Goal: Check status: Check status

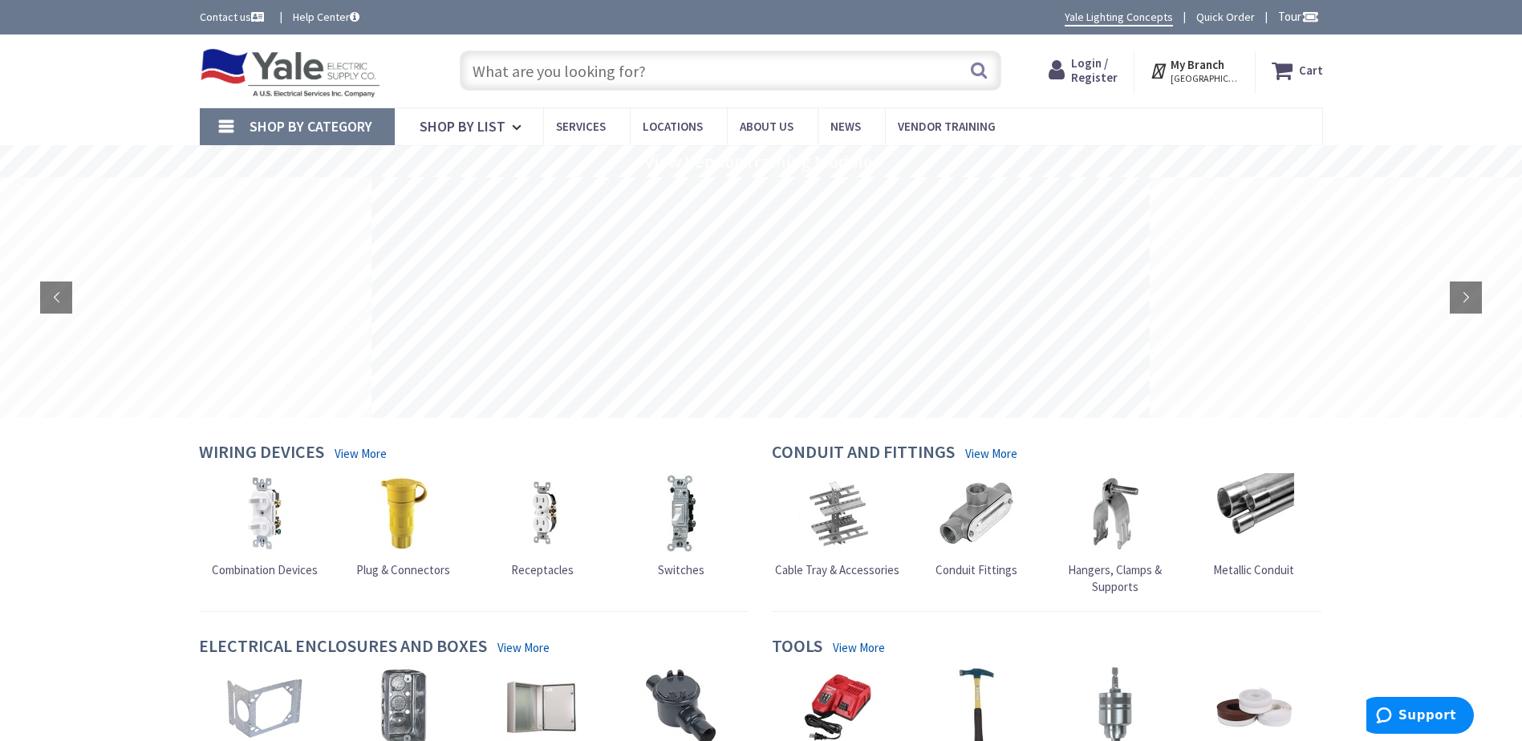
click at [1100, 70] on span "Login / Register" at bounding box center [1094, 70] width 47 height 30
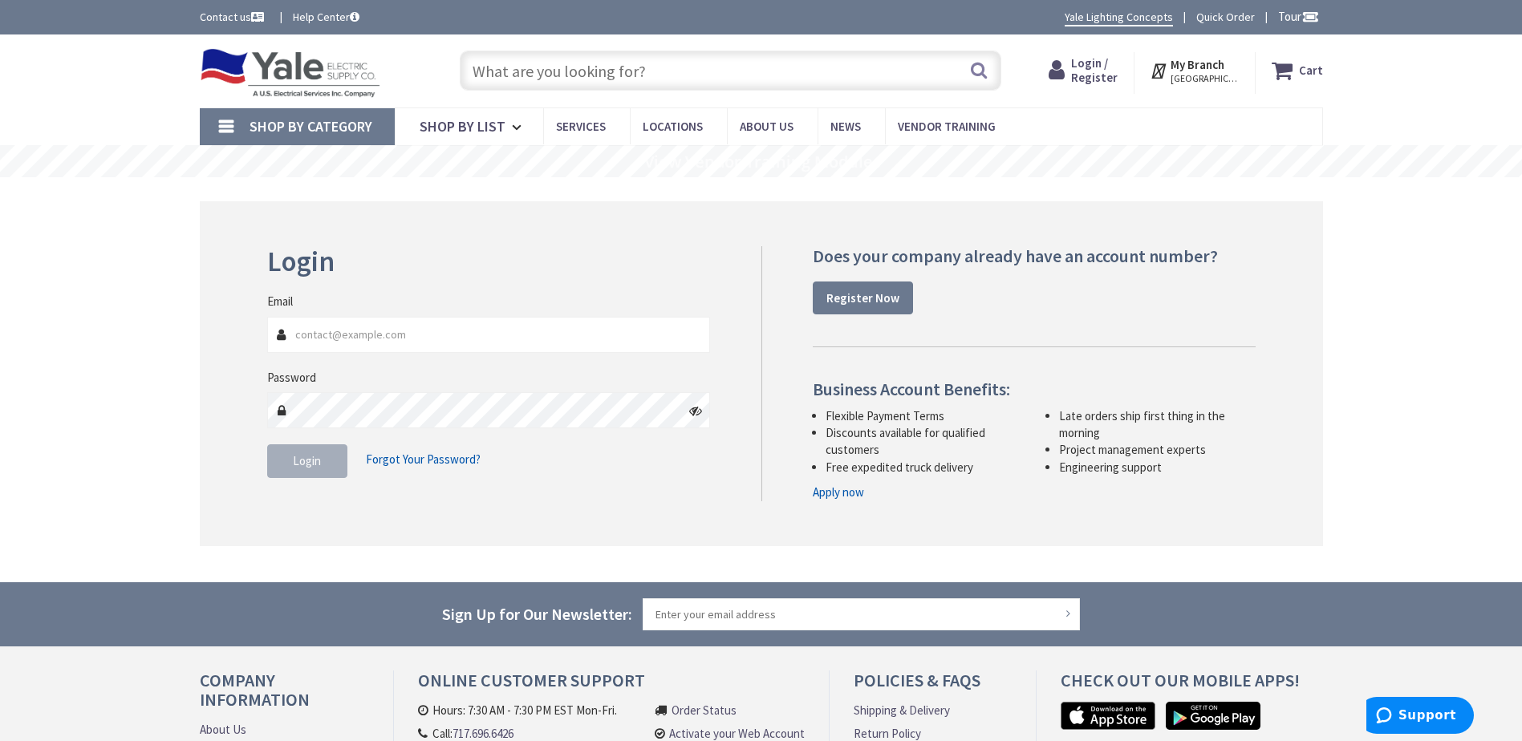
type input "[EMAIL_ADDRESS][DOMAIN_NAME]"
click at [299, 461] on span "Login" at bounding box center [307, 460] width 28 height 15
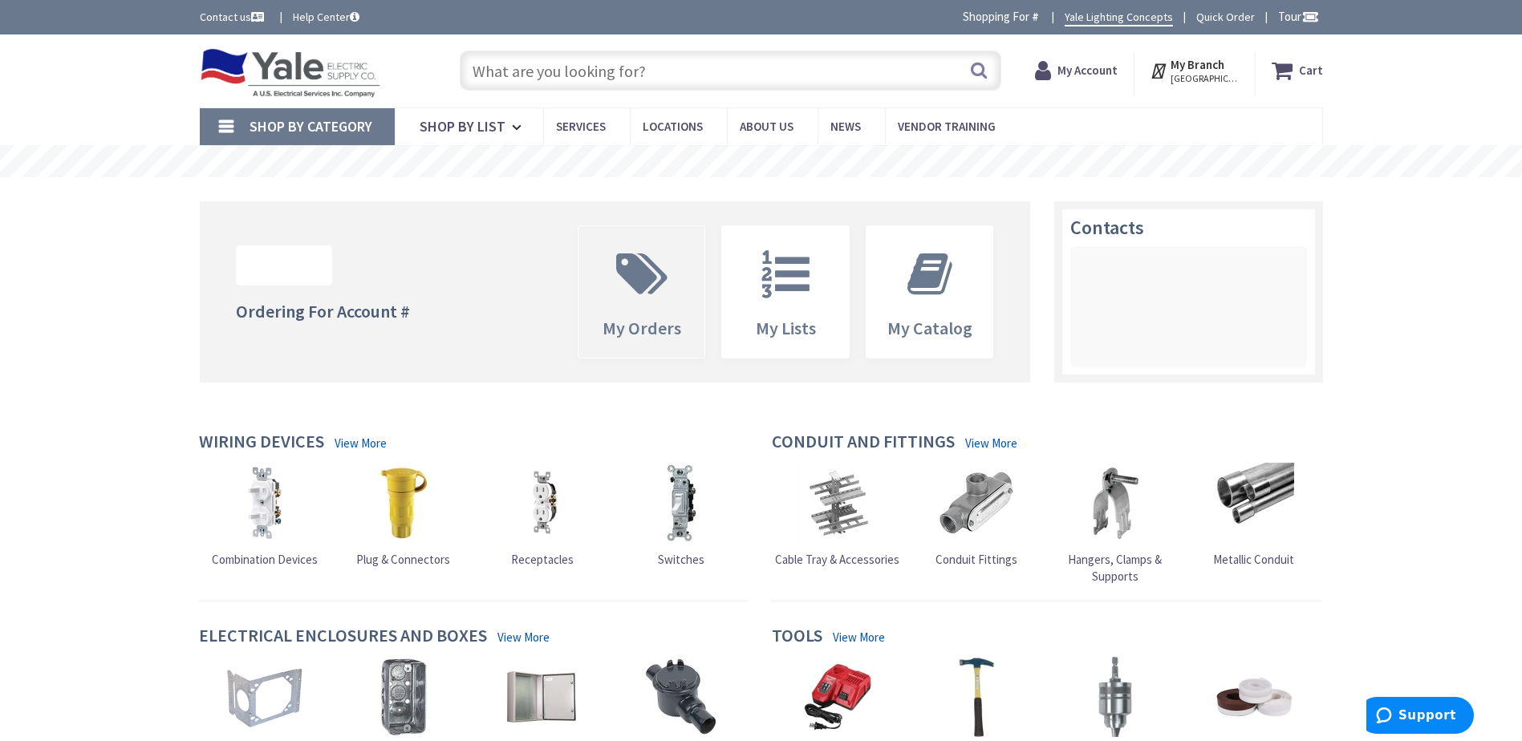
click at [651, 266] on icon at bounding box center [641, 274] width 67 height 48
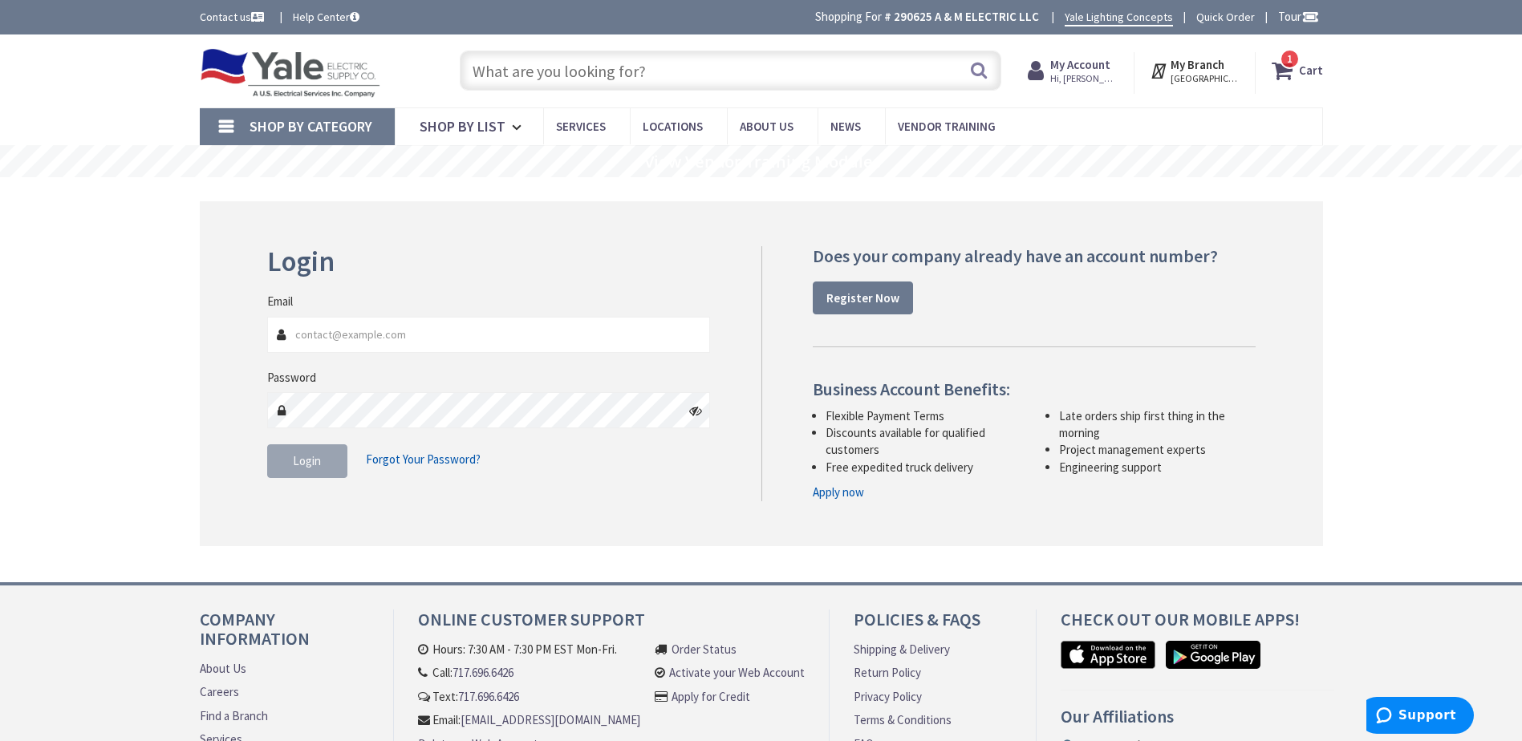
type input "[EMAIL_ADDRESS][DOMAIN_NAME]"
click at [741, 76] on input "text" at bounding box center [730, 71] width 541 height 40
click at [1085, 66] on strong "My Account" at bounding box center [1080, 64] width 60 height 15
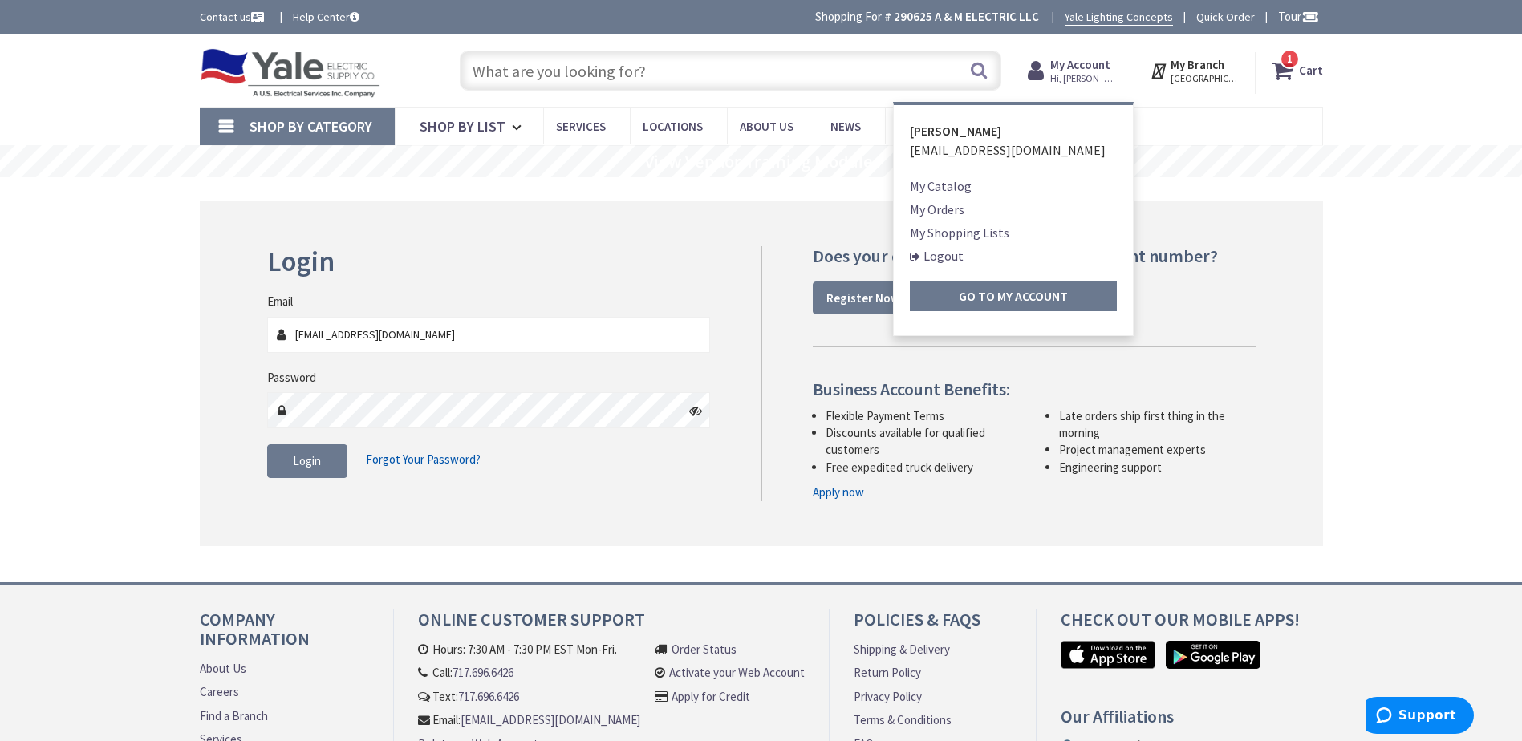
click at [1390, 282] on div "Skip to Content Toggle Nav Search 1 1 1 items Cart My Cart" at bounding box center [761, 462] width 1522 height 856
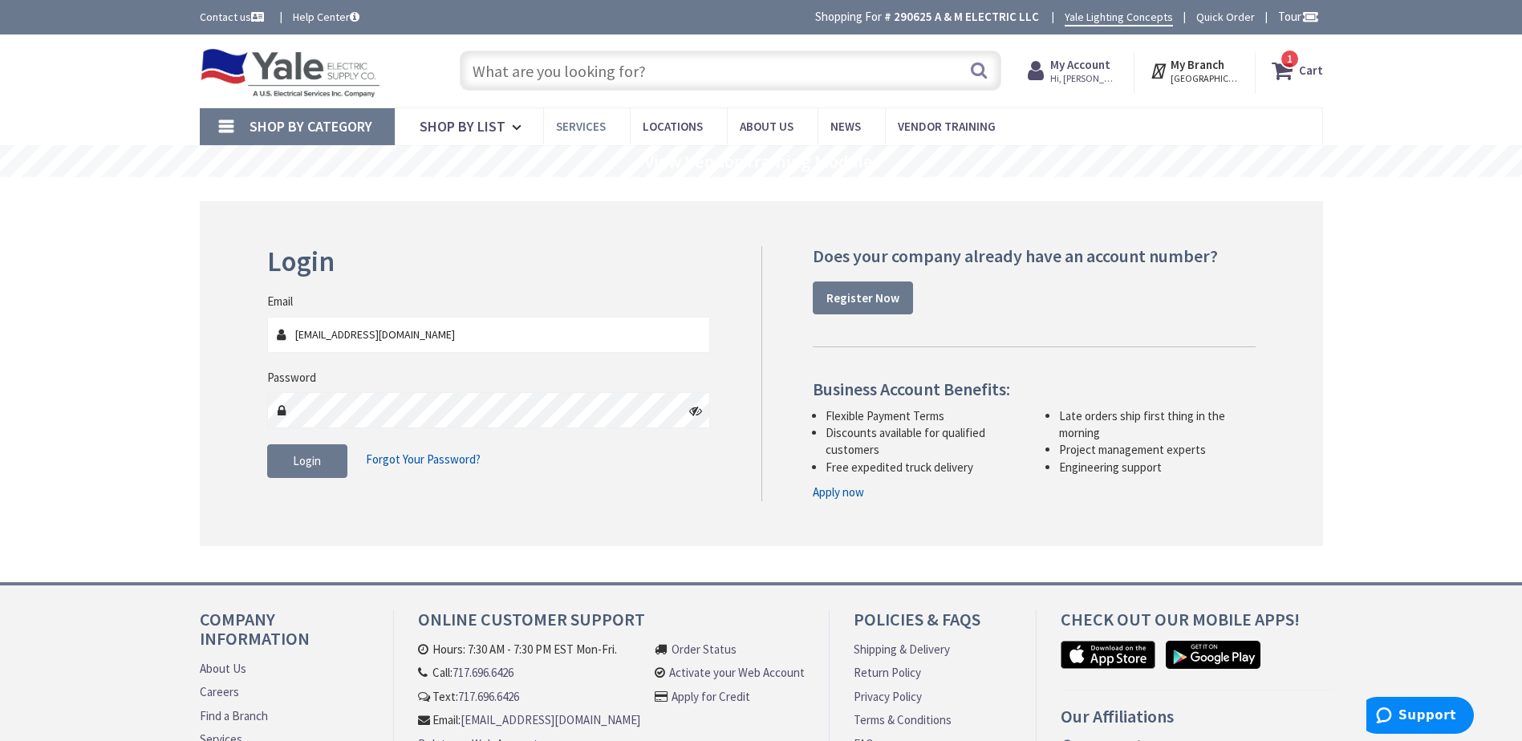
click at [587, 128] on span "Services" at bounding box center [581, 126] width 50 height 15
click at [640, 77] on input "text" at bounding box center [730, 71] width 541 height 40
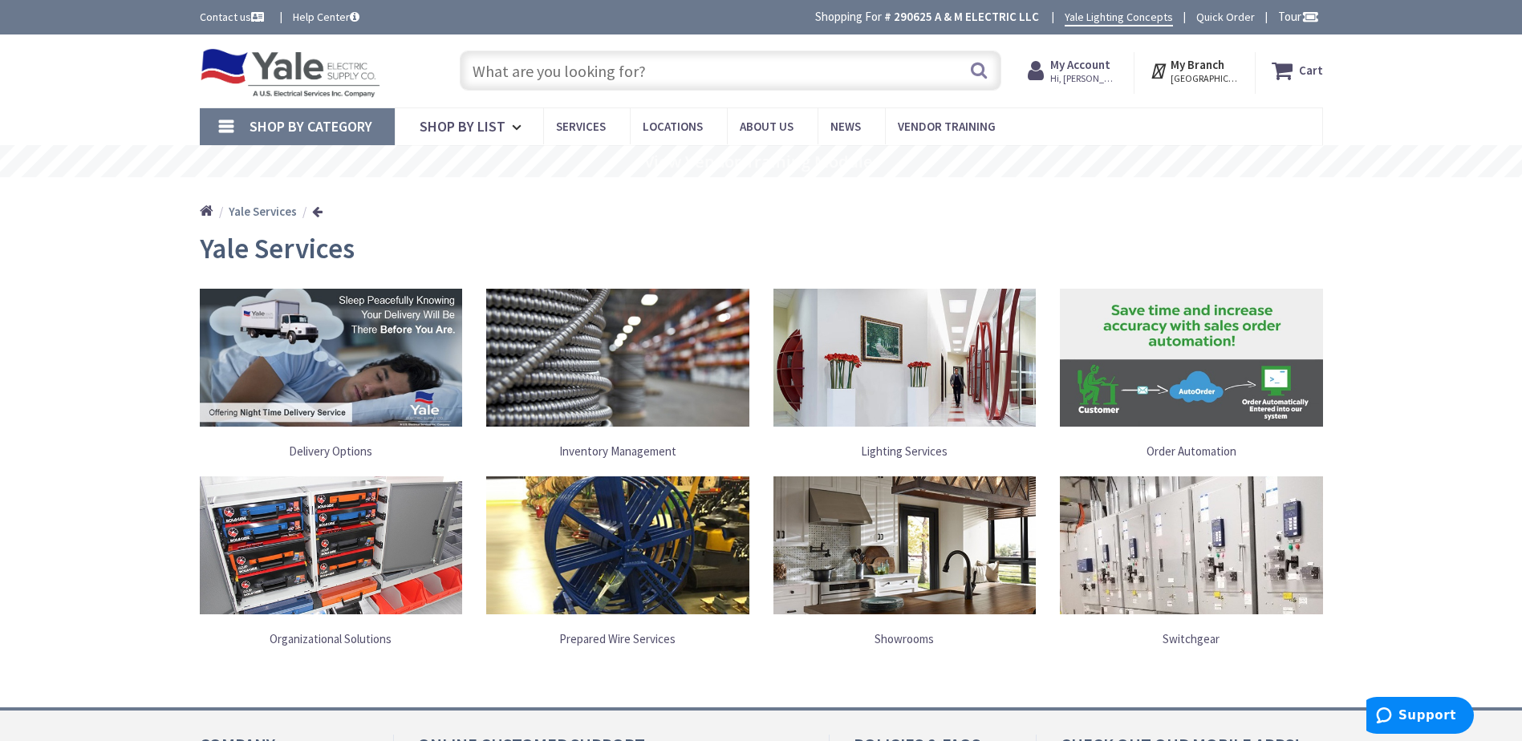
click at [1092, 69] on strong "My Account" at bounding box center [1080, 64] width 60 height 15
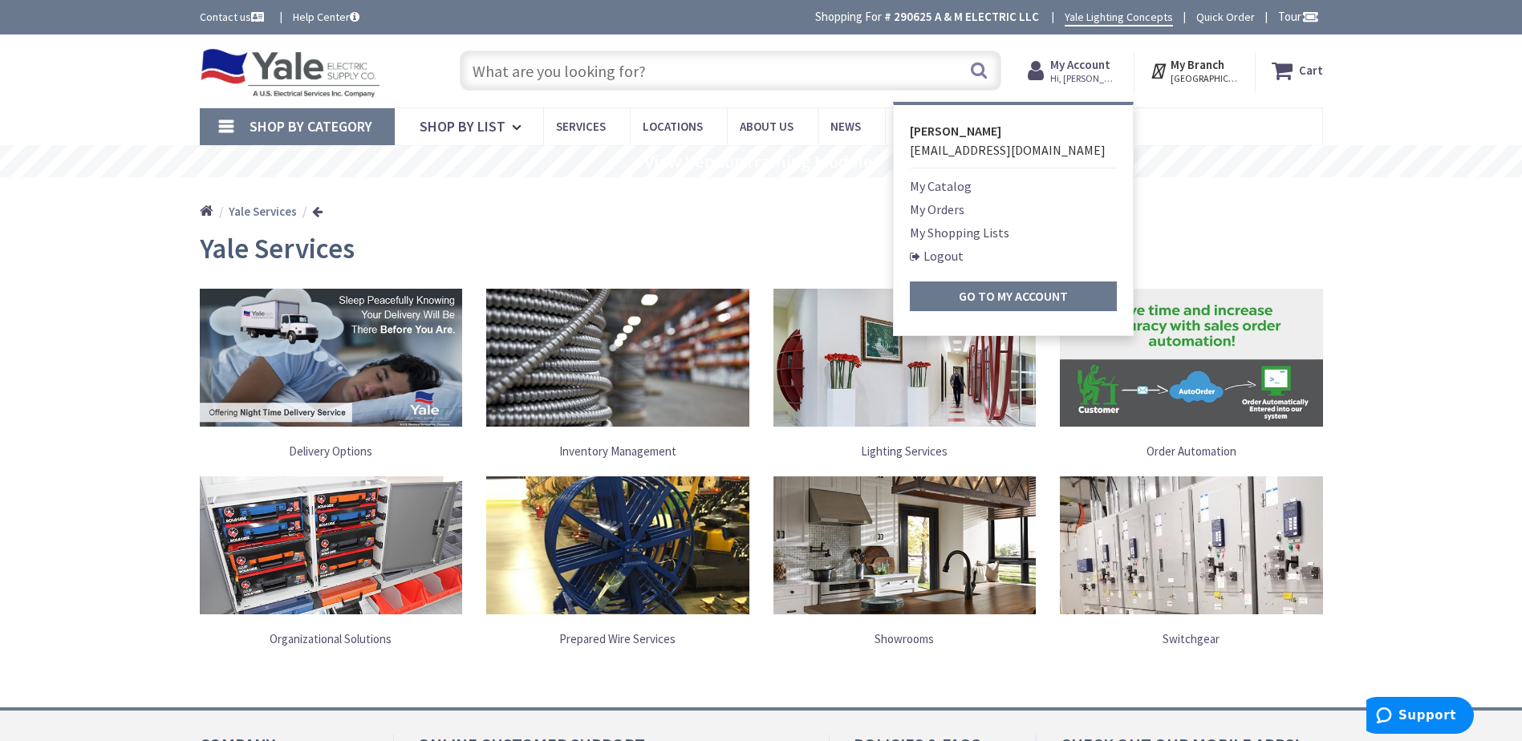
click at [934, 207] on link "My Orders" at bounding box center [937, 209] width 55 height 19
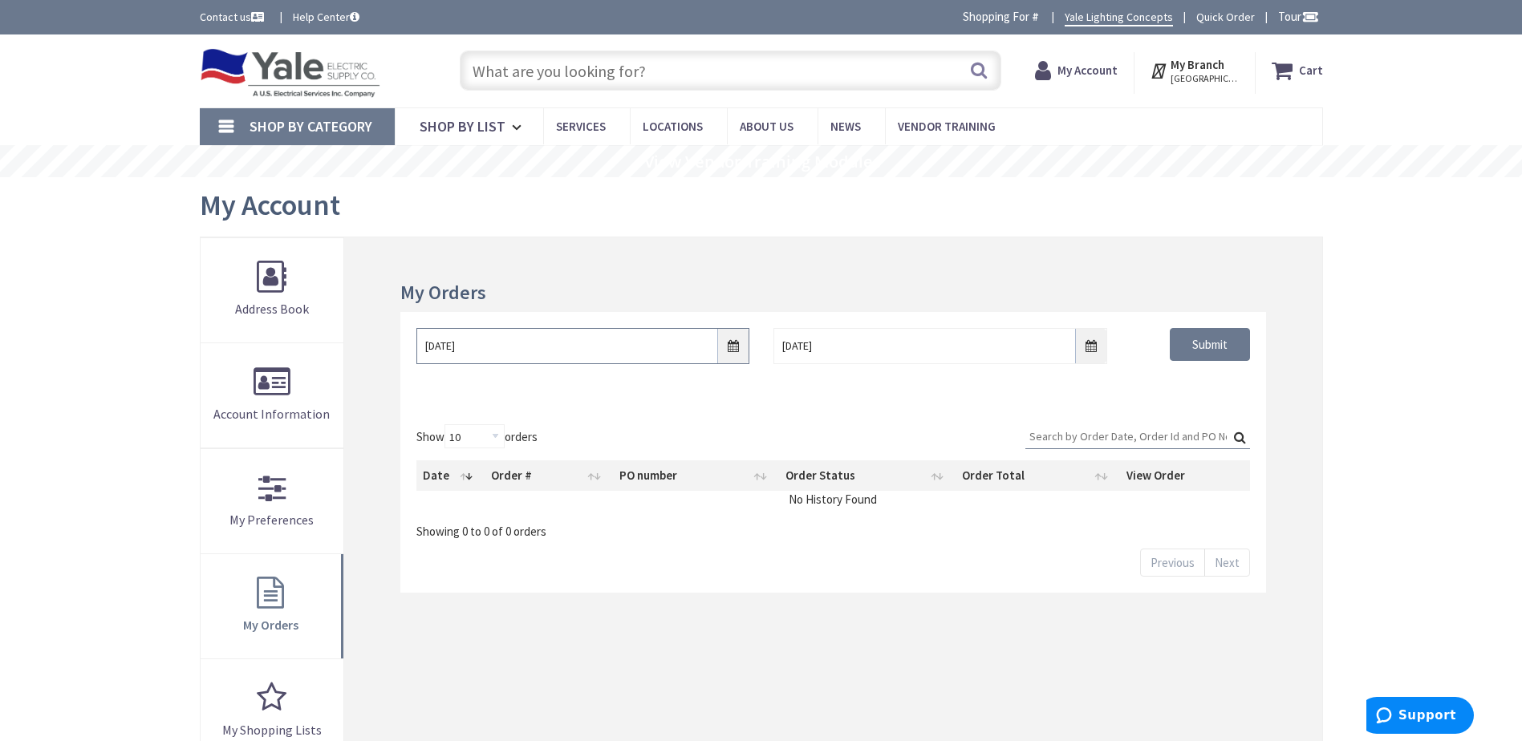
click at [728, 343] on input "9/2/2025" at bounding box center [582, 346] width 333 height 36
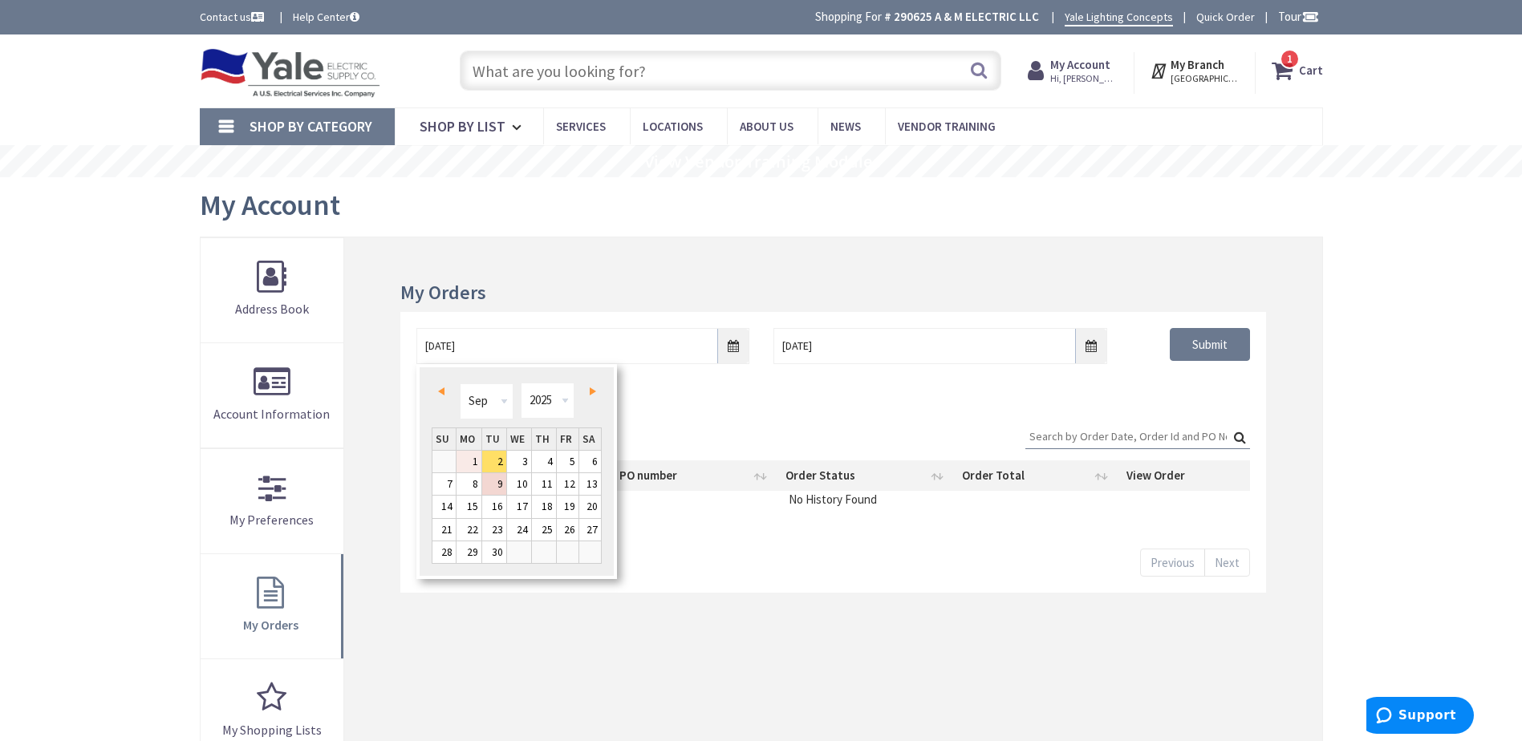
click at [472, 460] on link "1" at bounding box center [468, 462] width 25 height 22
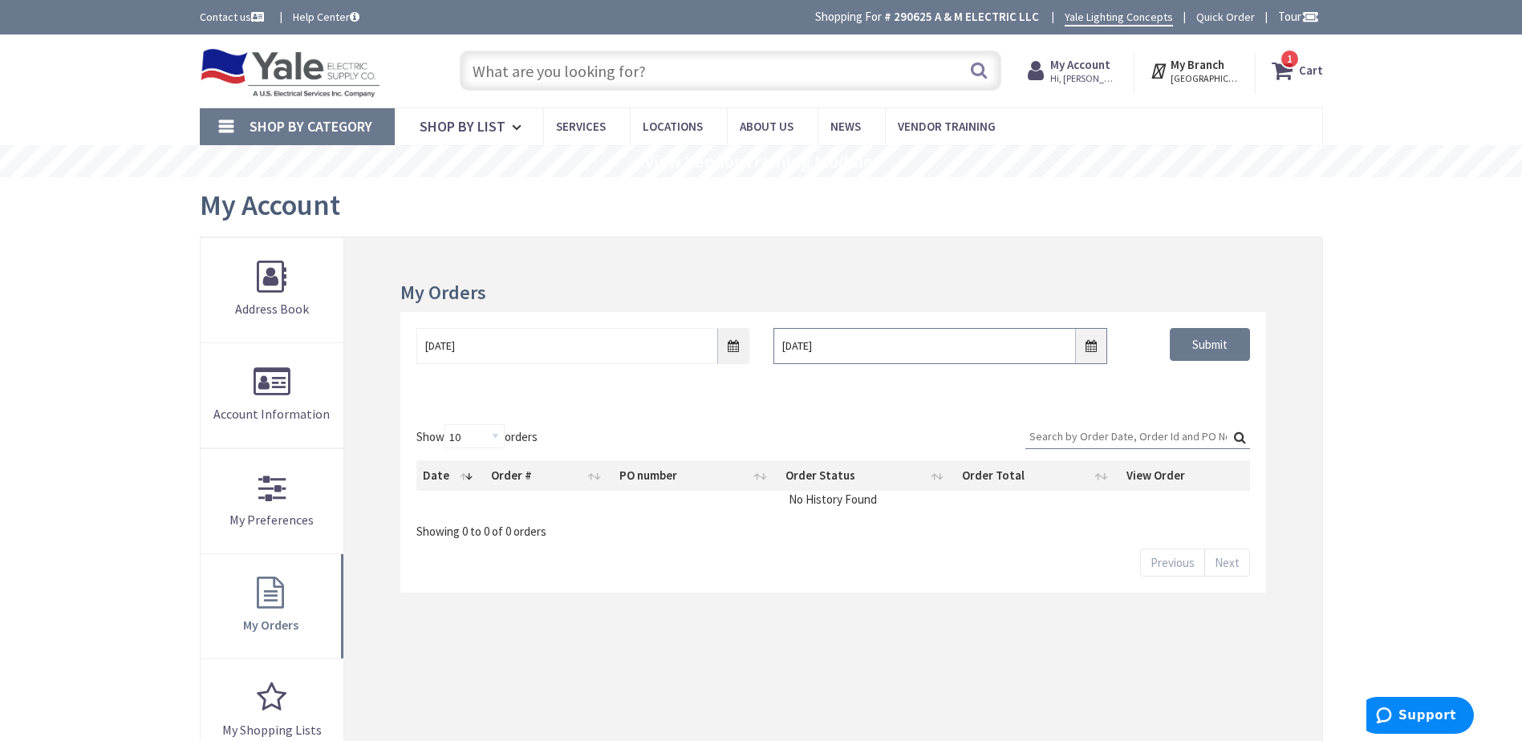
click at [1097, 345] on input "9/9/2025" at bounding box center [939, 346] width 333 height 36
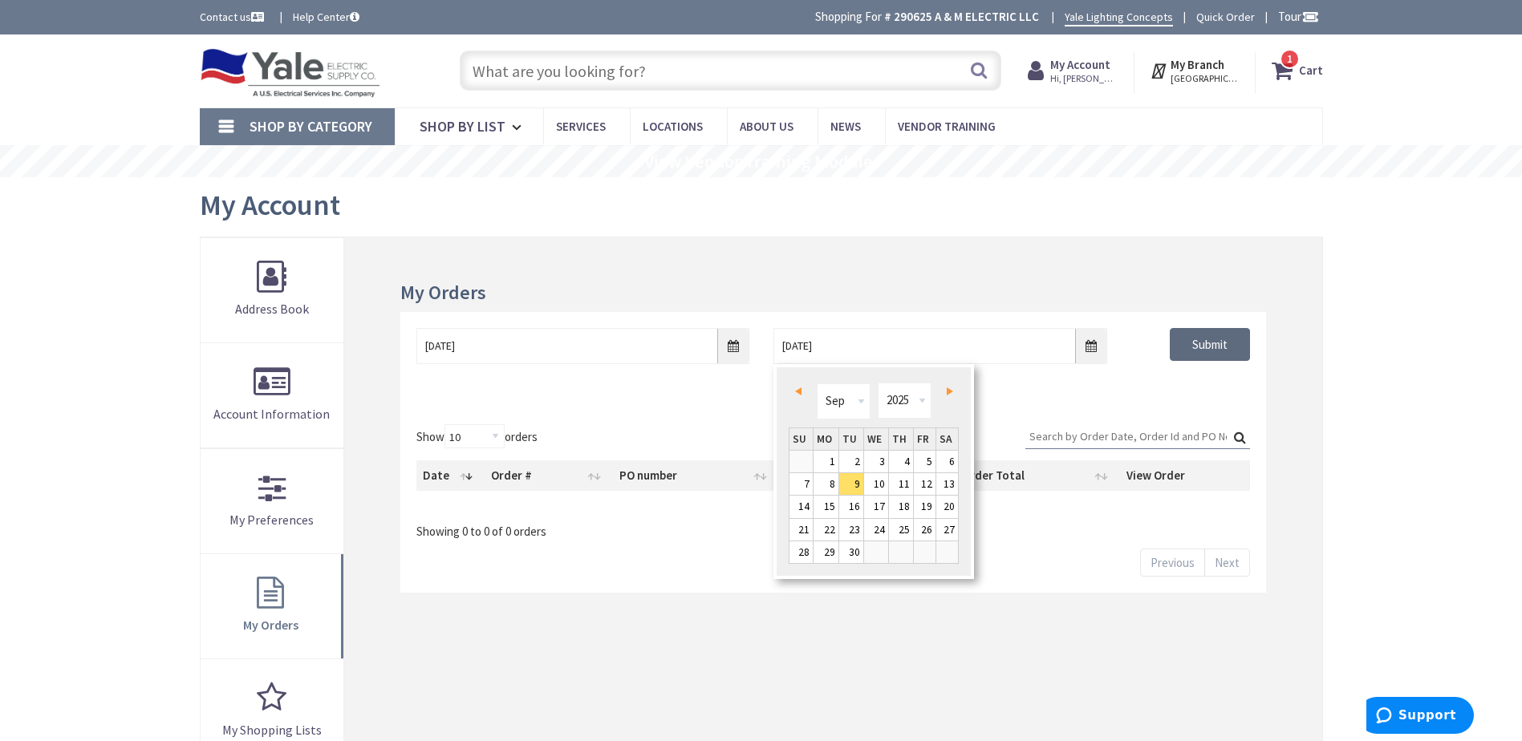
click at [1211, 340] on input "Submit" at bounding box center [1210, 345] width 80 height 34
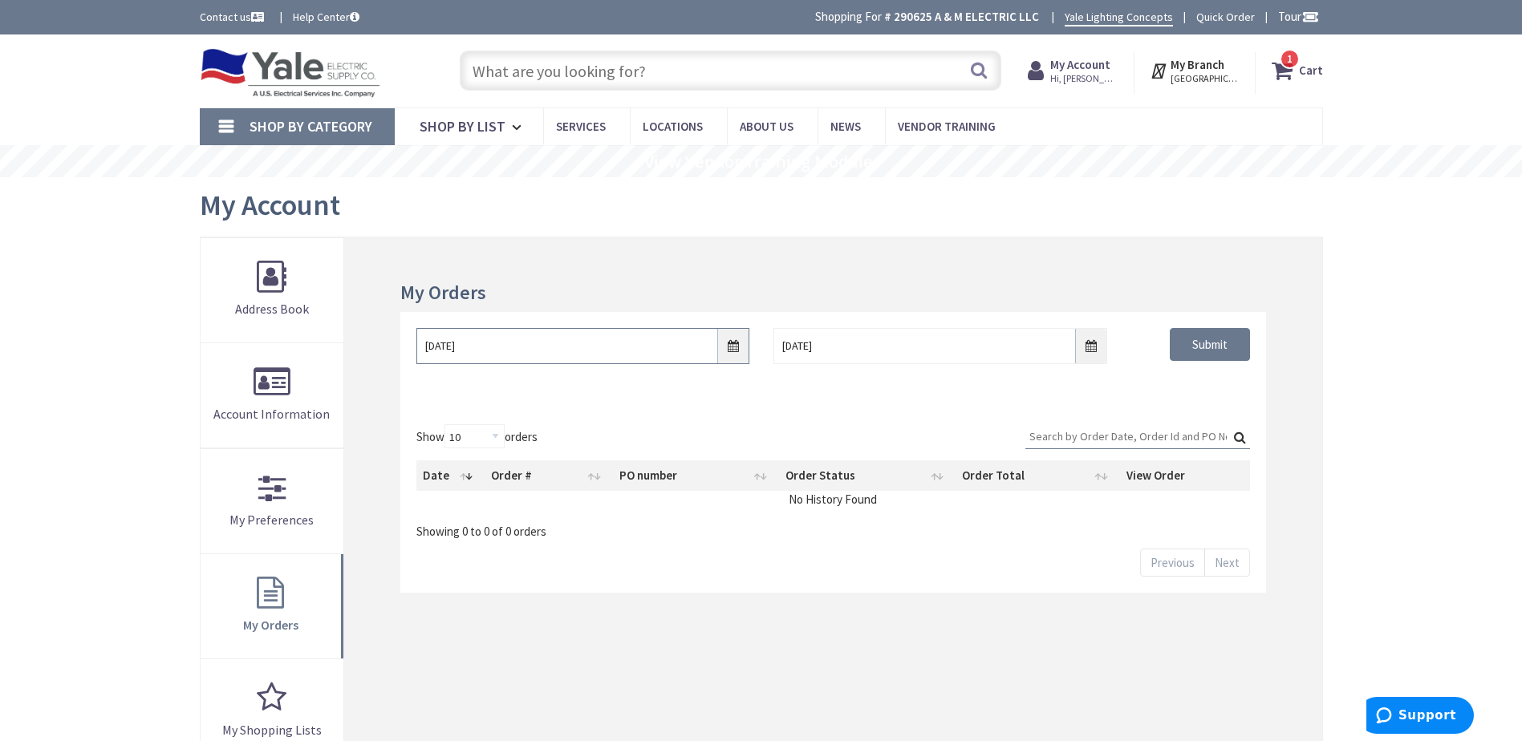
click at [736, 352] on input "09/01/2025" at bounding box center [582, 346] width 333 height 36
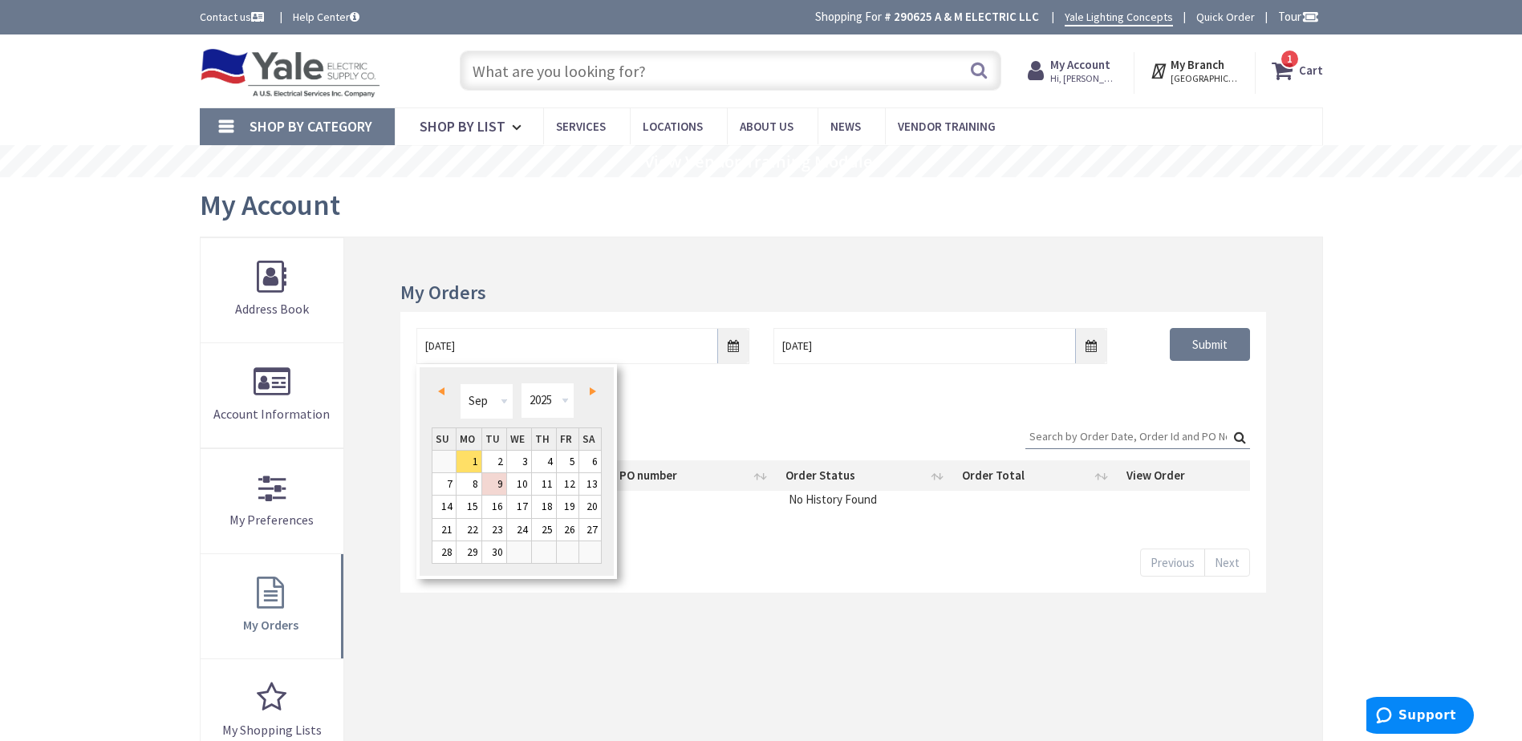
click at [436, 393] on link "Prev" at bounding box center [444, 392] width 22 height 22
click at [464, 488] on link "5" at bounding box center [468, 484] width 25 height 22
type input "05/05/2025"
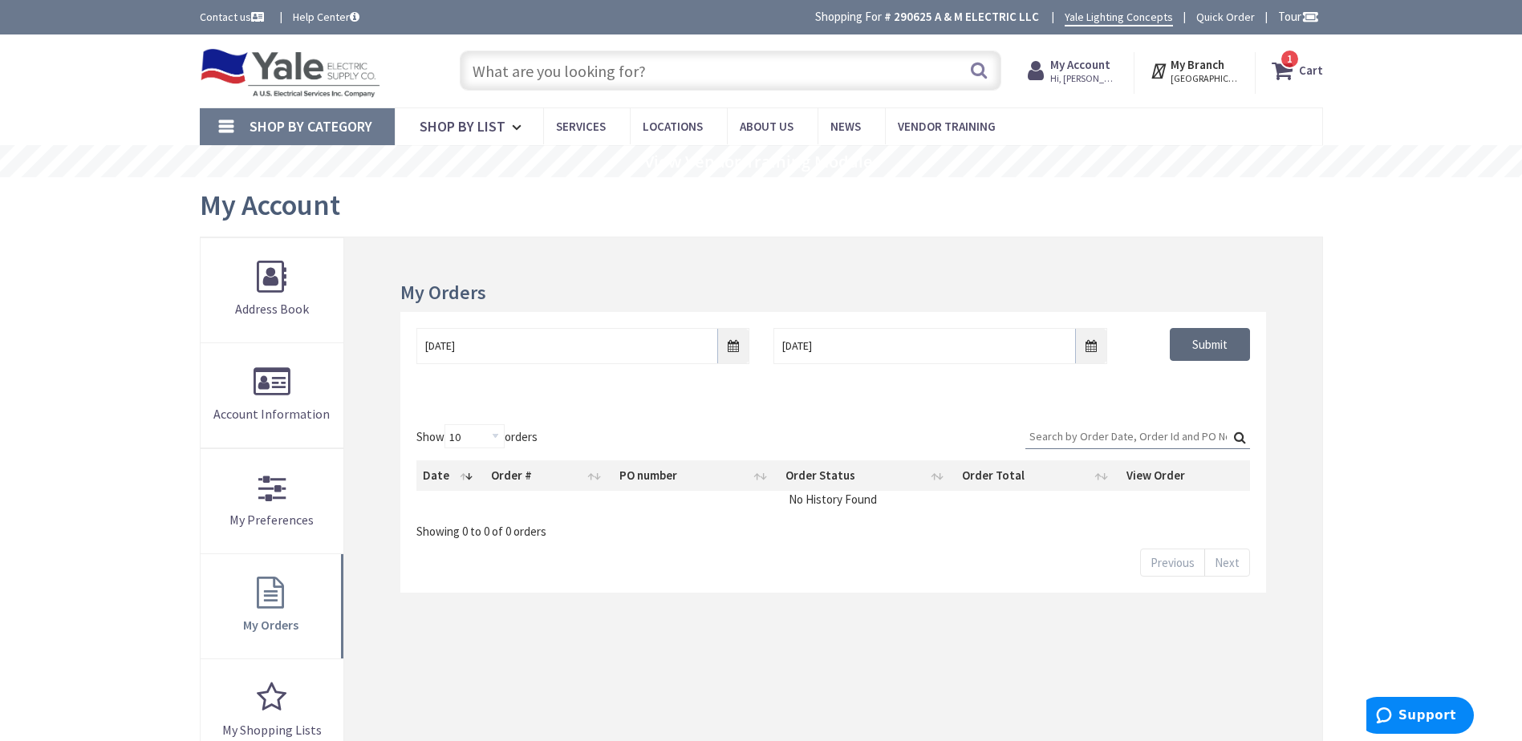
click at [1182, 339] on input "Submit" at bounding box center [1210, 345] width 80 height 34
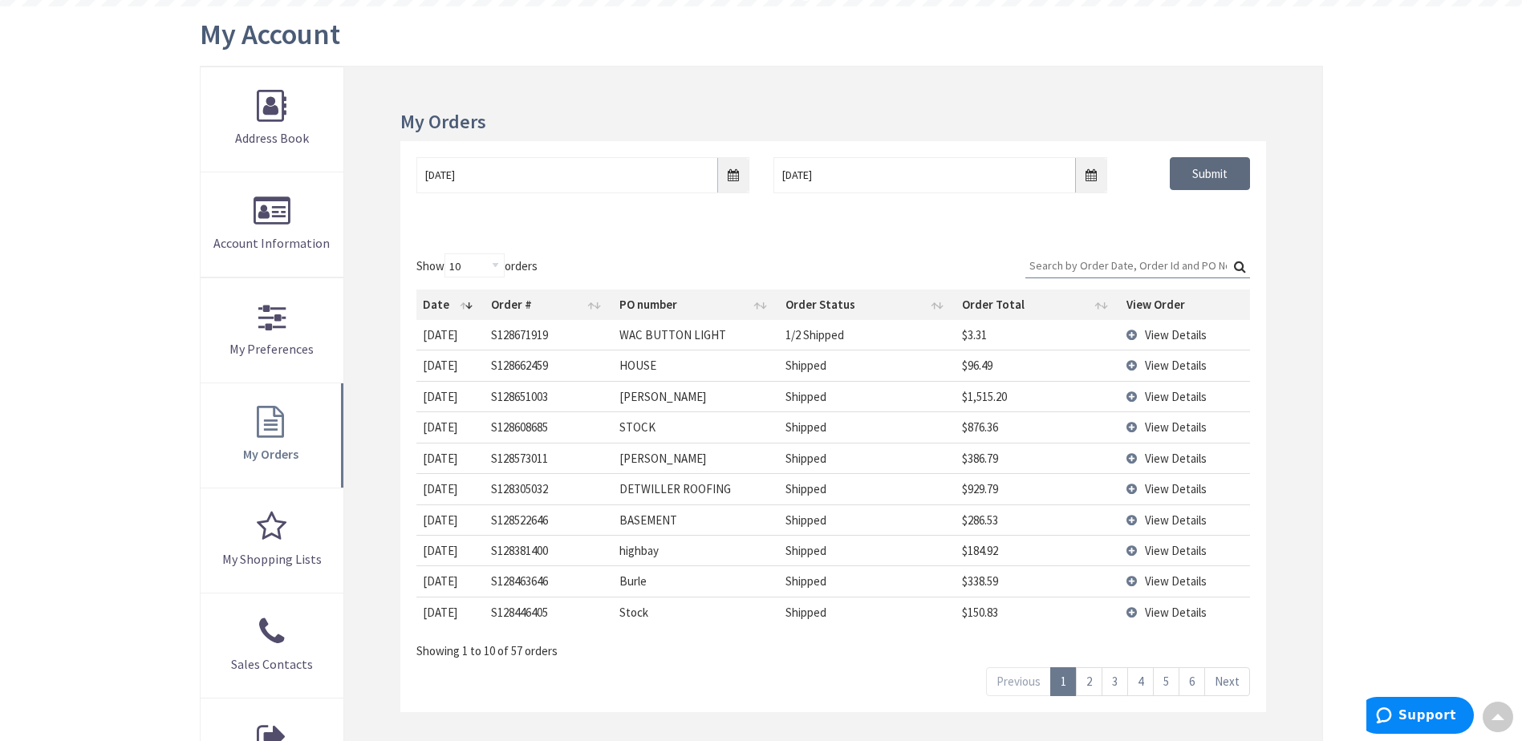
scroll to position [203, 0]
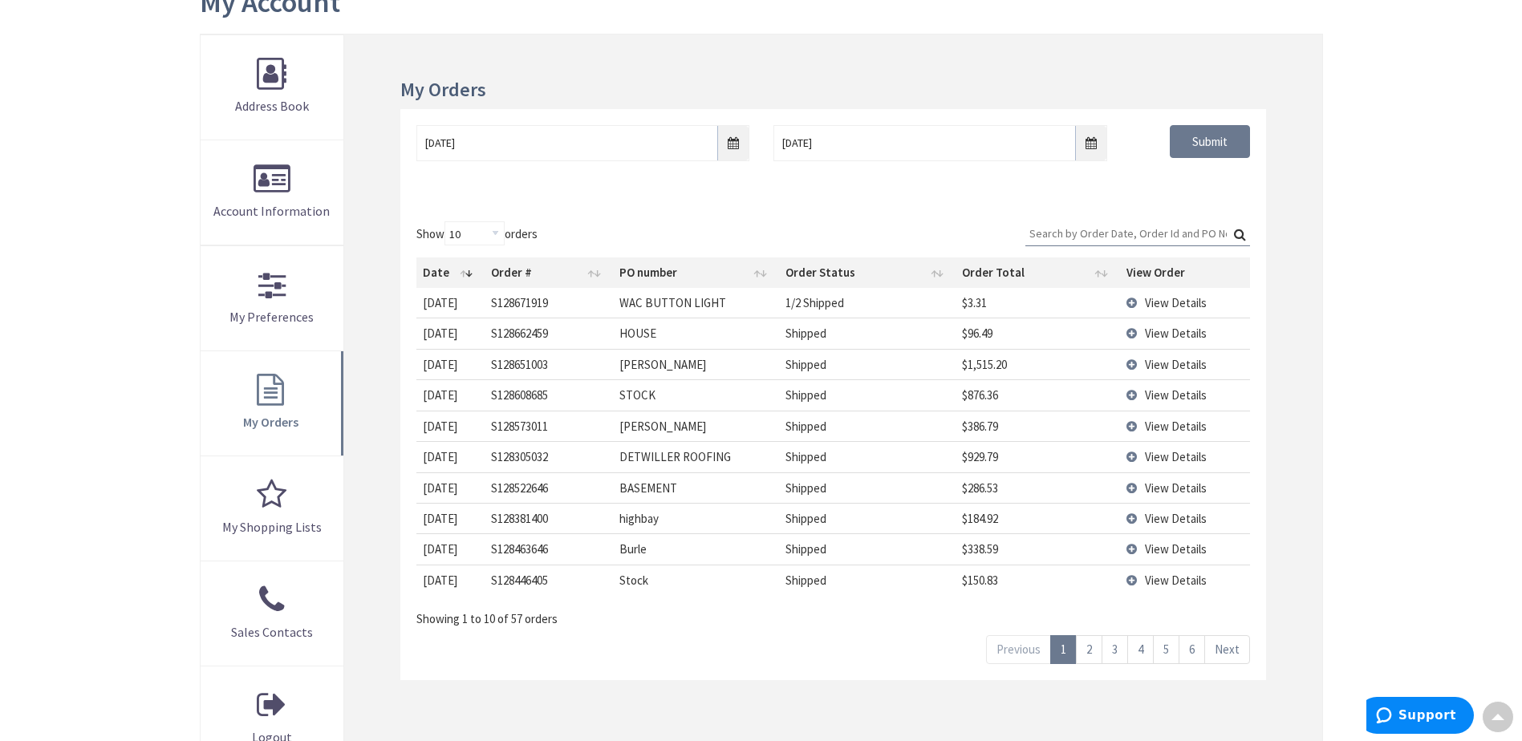
click at [1054, 655] on link "1" at bounding box center [1063, 649] width 26 height 28
click at [1086, 646] on link "2" at bounding box center [1089, 649] width 26 height 28
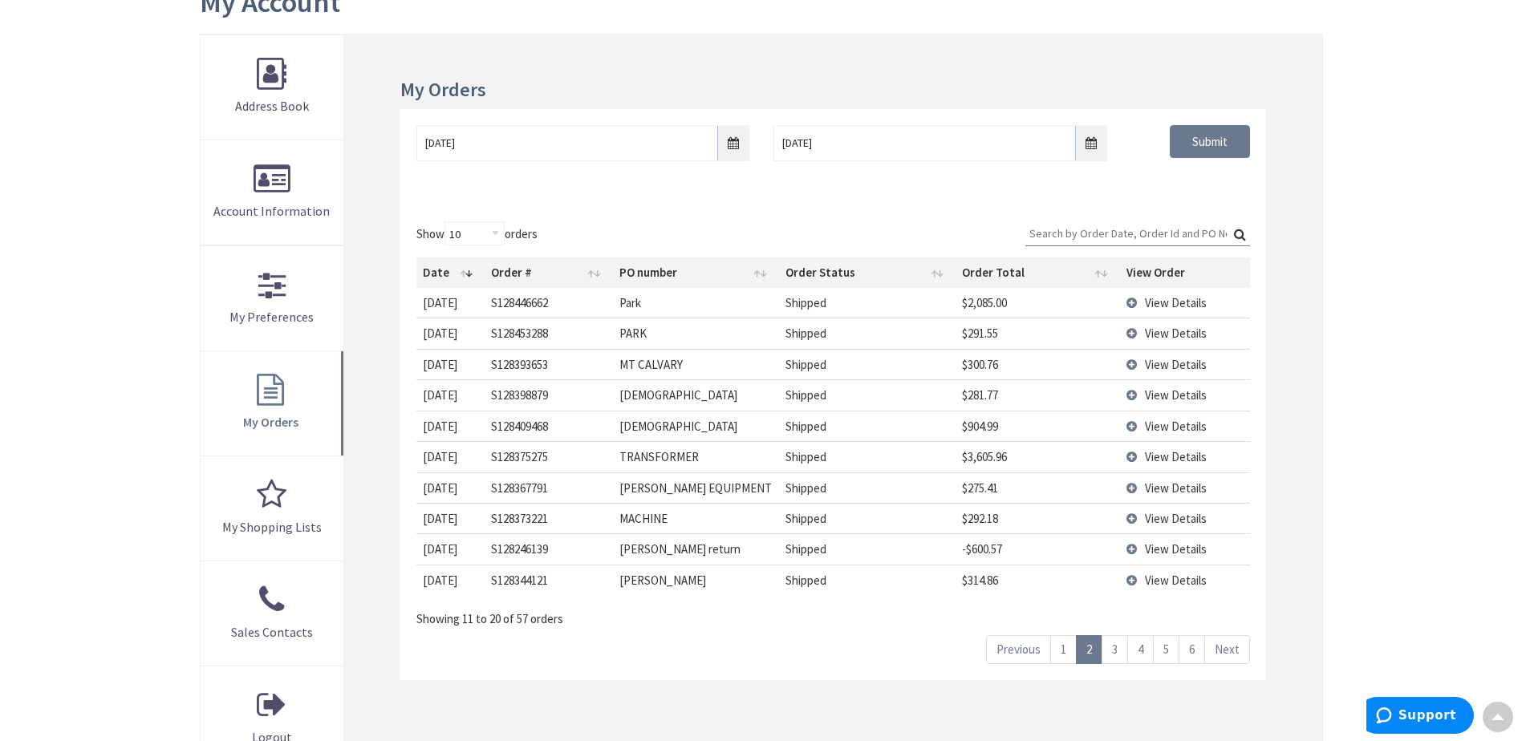
click at [1060, 651] on link "1" at bounding box center [1063, 649] width 26 height 28
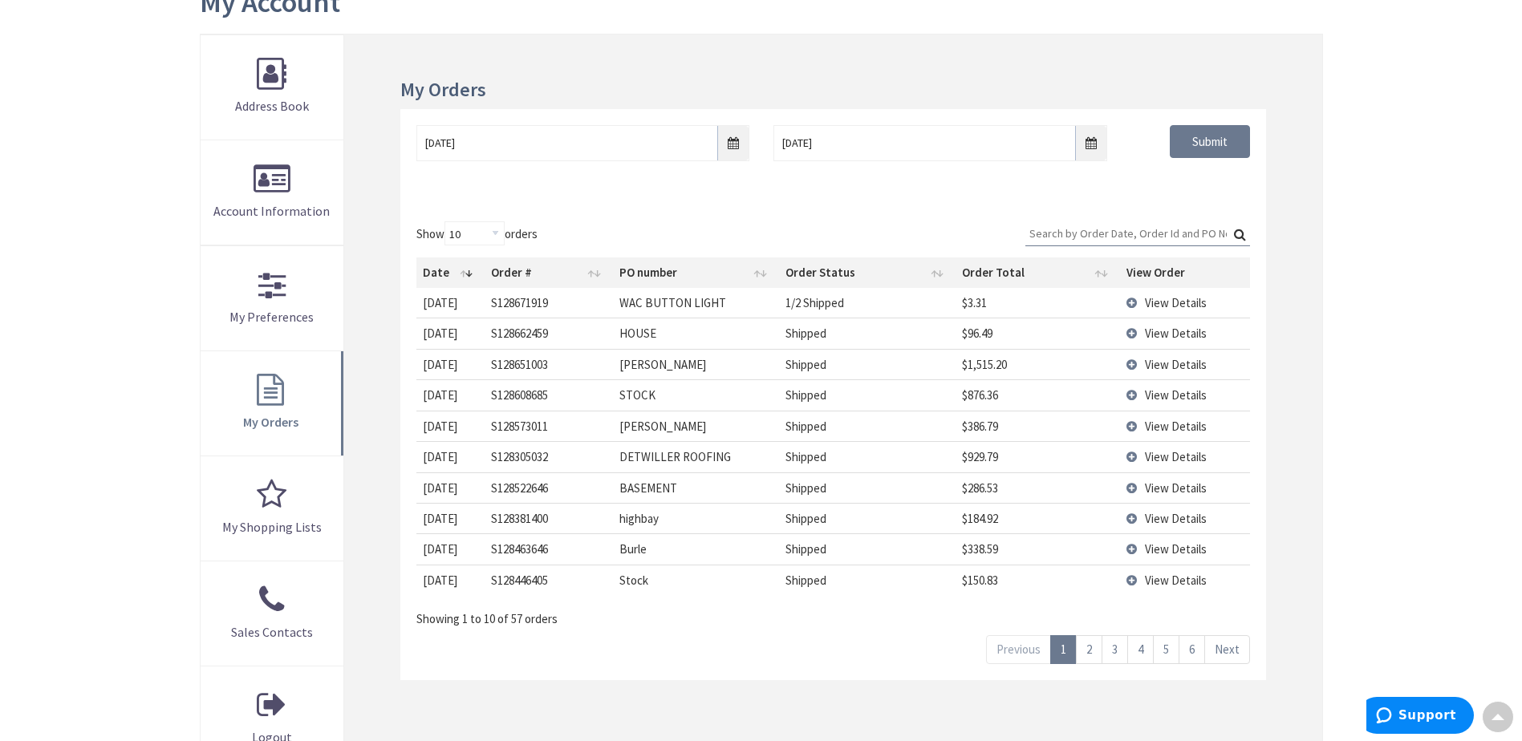
click at [1150, 333] on span "View Details" at bounding box center [1176, 333] width 62 height 15
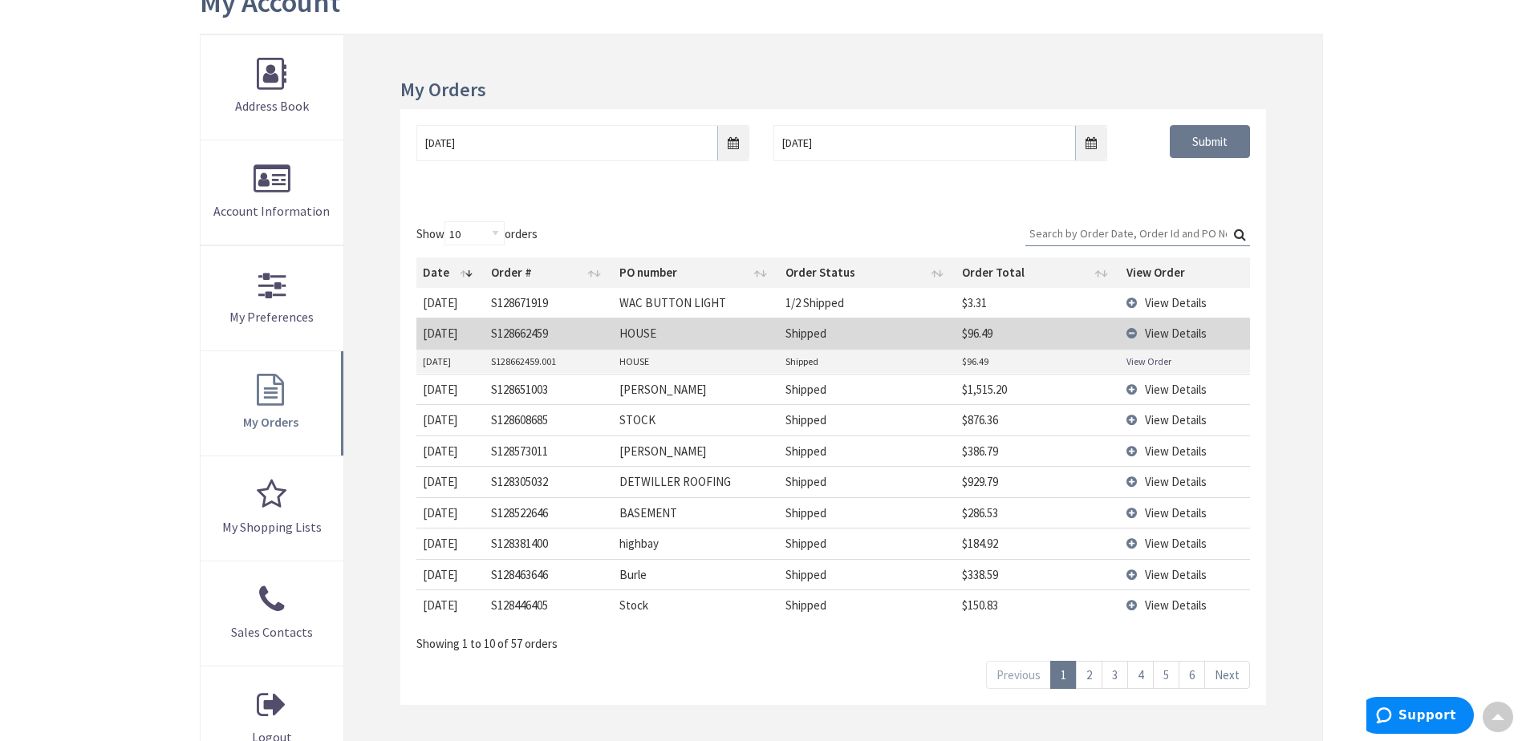
click at [1141, 359] on link "View Order" at bounding box center [1148, 362] width 45 height 14
click at [1132, 332] on td "View Details" at bounding box center [1185, 333] width 130 height 30
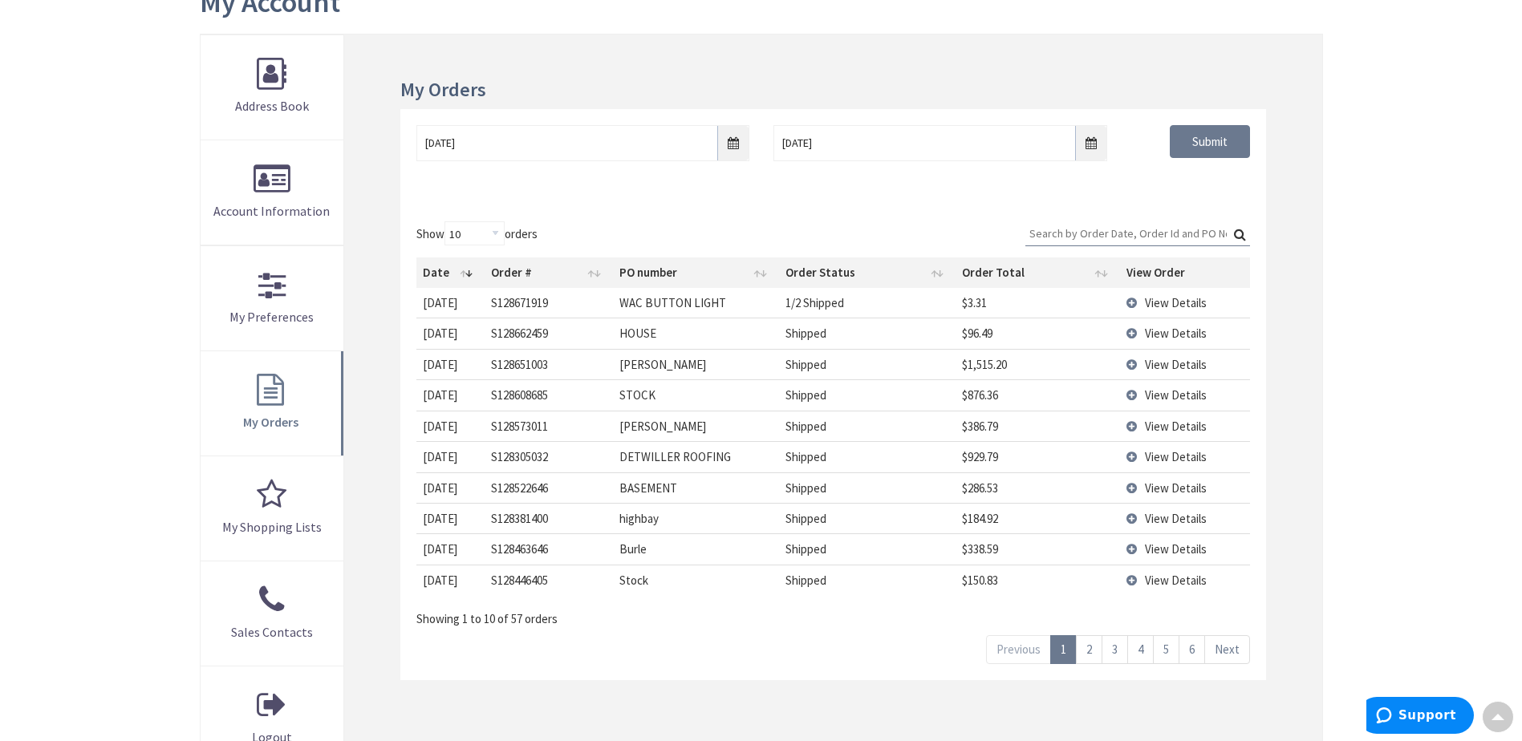
click at [1134, 363] on td "View Details" at bounding box center [1185, 364] width 130 height 30
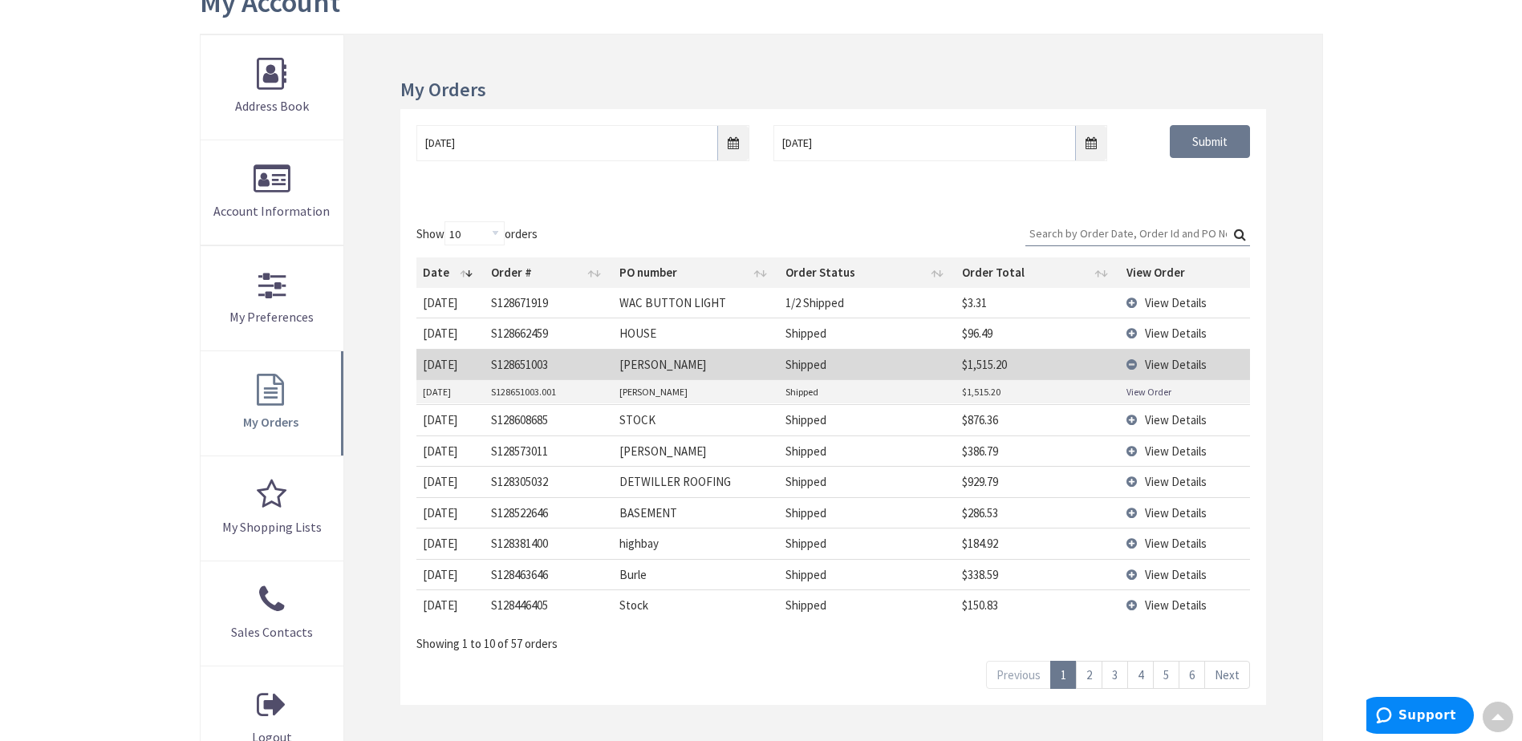
click at [1146, 391] on link "View Order" at bounding box center [1148, 392] width 45 height 14
click at [1128, 419] on td "View Details" at bounding box center [1185, 419] width 130 height 30
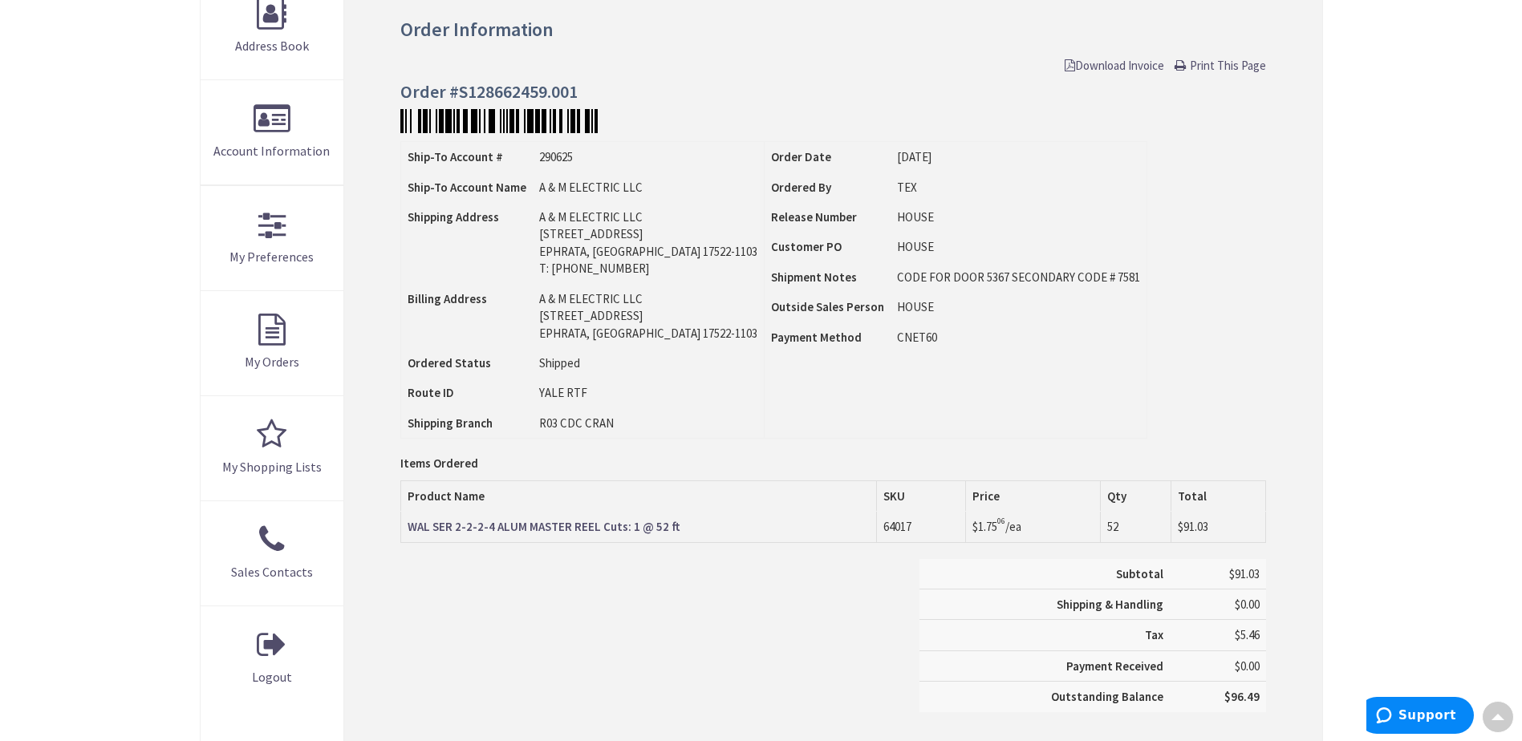
scroll to position [262, 0]
click at [1239, 63] on span "Print This Page" at bounding box center [1228, 66] width 76 height 15
